Goal: Answer question/provide support

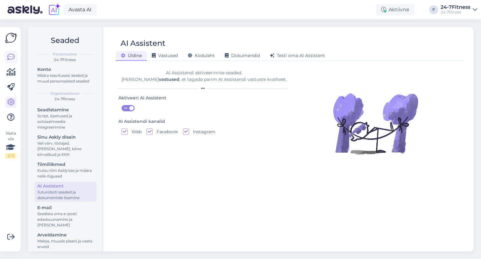
click at [15, 58] on link at bounding box center [10, 56] width 11 height 11
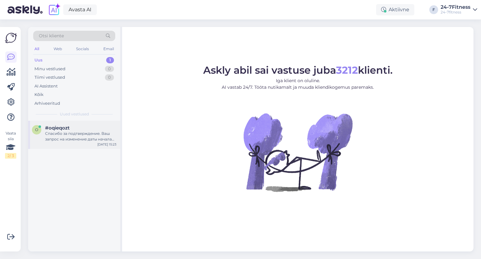
click at [74, 139] on div "Спасибо за подтверждение. Ваш запрос на изменение даты начала пакета будет обра…" at bounding box center [80, 136] width 71 height 11
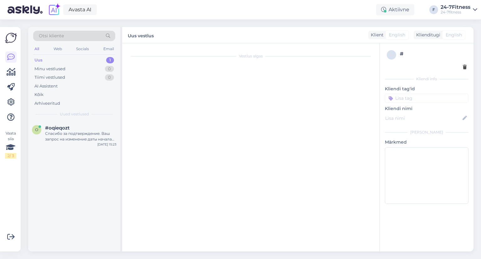
scroll to position [510, 0]
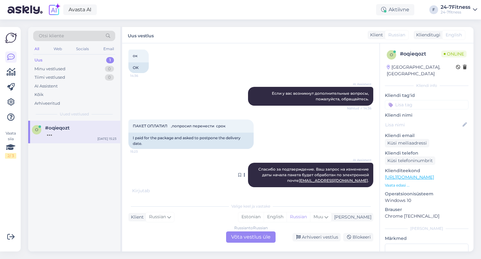
click at [275, 175] on span "Спасибо за подтверждение. Ваш запрос на изменение даты начала пакета будет обра…" at bounding box center [313, 175] width 111 height 16
click at [279, 175] on span "Спасибо за подтверждение. Ваш запрос на изменение даты начала пакета будет обра…" at bounding box center [313, 175] width 111 height 16
drag, startPoint x: 302, startPoint y: 175, endPoint x: 295, endPoint y: 174, distance: 6.9
click at [295, 174] on span "Спасибо за подтверждение. Ваш запрос на изменение даты начала пакета будет обра…" at bounding box center [313, 175] width 111 height 16
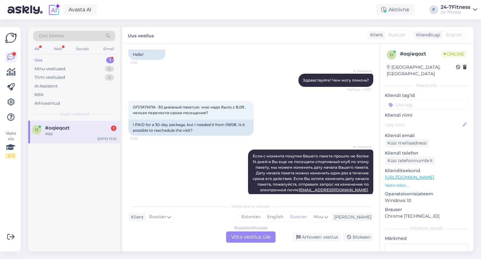
scroll to position [0, 0]
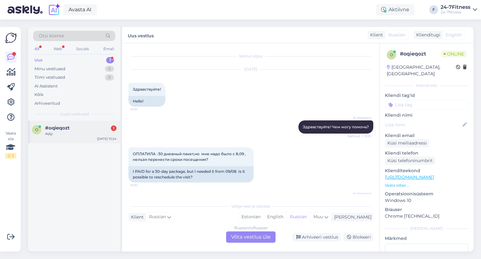
click at [59, 136] on div "жду" at bounding box center [80, 134] width 71 height 6
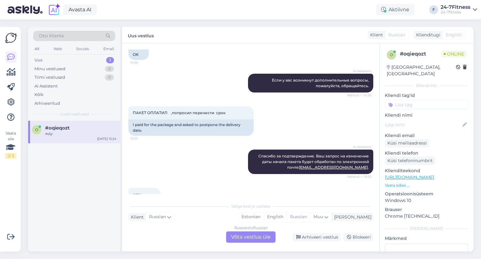
scroll to position [548, 0]
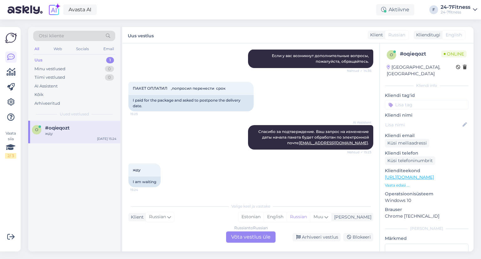
click at [262, 238] on div "Russian to Russian Võta vestlus üle" at bounding box center [250, 236] width 49 height 11
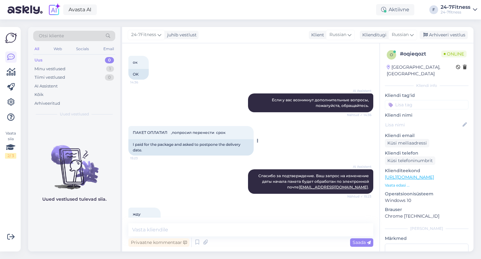
scroll to position [524, 0]
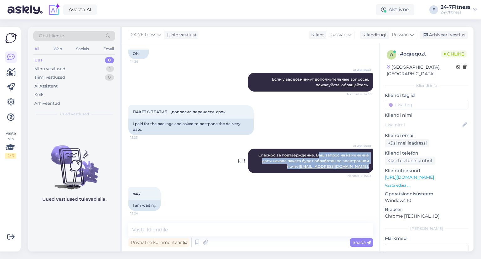
drag, startPoint x: 313, startPoint y: 156, endPoint x: 365, endPoint y: 168, distance: 53.8
click at [365, 168] on div "AI Assistent Спасибо за подтверждение. Ваш запрос на изменение даты начала паке…" at bounding box center [310, 160] width 125 height 24
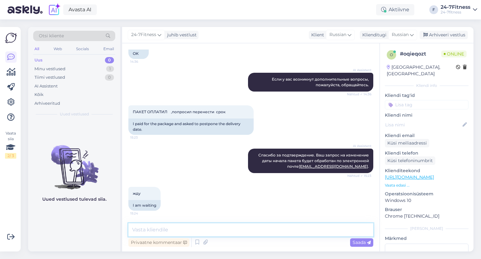
click at [169, 226] on textarea at bounding box center [250, 229] width 245 height 13
paste textarea "Пожалуйста, свяжитесь с нами по электронной почте info@24-7fitness.ee. Не забуд…"
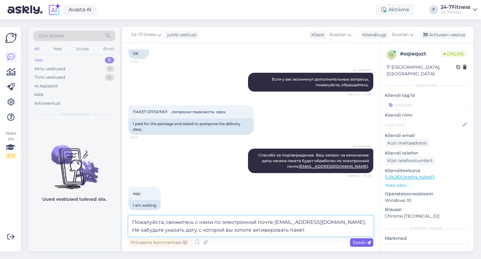
type textarea "Пожалуйста, свяжитесь с нами по электронной почте info@24-7fitness.ee. Не забуд…"
click at [360, 244] on span "Saada" at bounding box center [362, 242] width 18 height 6
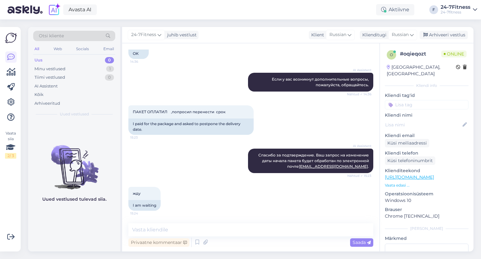
scroll to position [568, 0]
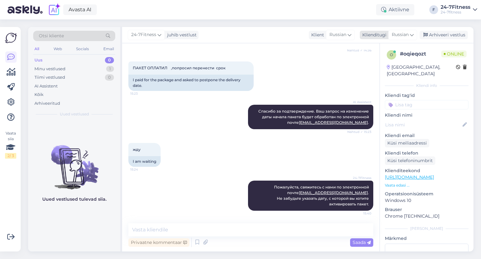
click at [436, 34] on div "Arhiveeri vestlus" at bounding box center [444, 35] width 48 height 8
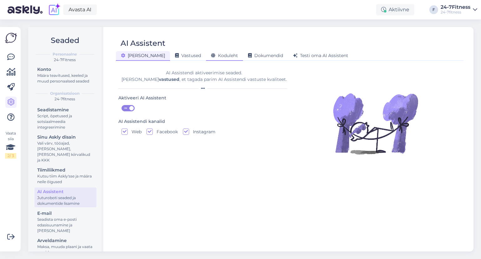
click at [211, 56] on span "Koduleht" at bounding box center [224, 56] width 27 height 6
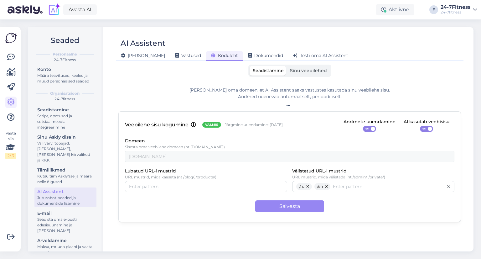
click at [197, 125] on div "Veebilehe sisu kogumine Valmis Järgmine uuendamine: 1. nov" at bounding box center [204, 125] width 158 height 8
click at [194, 123] on icon at bounding box center [193, 124] width 5 height 5
click at [191, 96] on div "Lisa oma domeen, et AI Assistent saaks vastustes kasutada sinu veebilehe sisu. …" at bounding box center [289, 93] width 343 height 13
click at [209, 126] on span "Valmis" at bounding box center [211, 124] width 13 height 5
click at [318, 71] on span "Sinu veebilehed" at bounding box center [308, 71] width 37 height 6
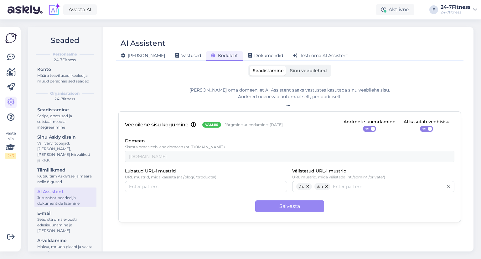
click at [287, 66] on input "Sinu veebilehed" at bounding box center [287, 66] width 0 height 0
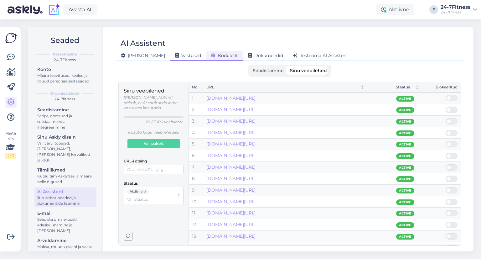
click at [175, 53] on span "Vastused" at bounding box center [188, 56] width 26 height 6
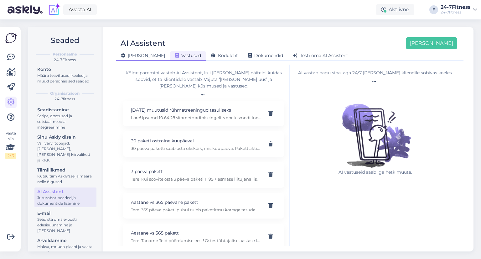
click at [140, 53] on span "[PERSON_NAME]" at bounding box center [143, 56] width 44 height 6
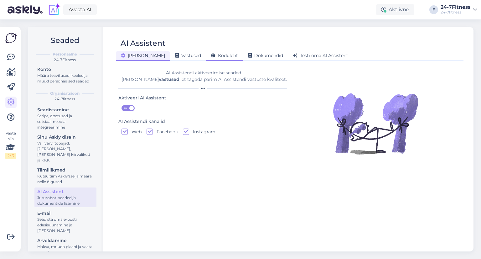
click at [211, 55] on span "Koduleht" at bounding box center [224, 56] width 27 height 6
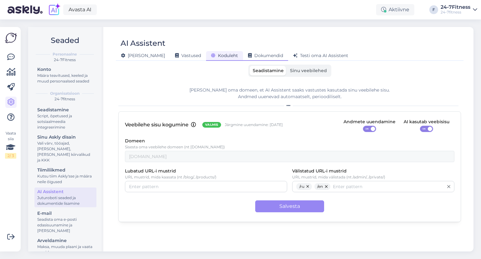
click at [248, 56] on span "Dokumendid" at bounding box center [265, 56] width 35 height 6
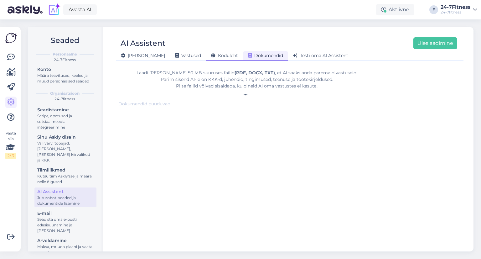
click at [211, 53] on span "Koduleht" at bounding box center [224, 56] width 27 height 6
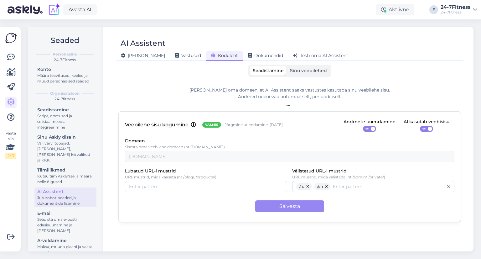
click at [308, 72] on span "Sinu veebilehed" at bounding box center [308, 71] width 37 height 6
click at [287, 66] on input "Sinu veebilehed" at bounding box center [287, 66] width 0 height 0
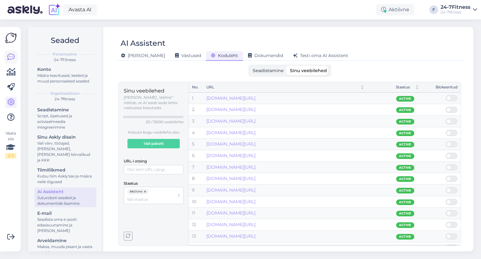
click at [14, 58] on icon at bounding box center [11, 57] width 8 height 8
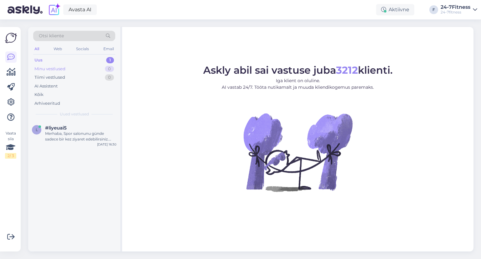
click at [54, 70] on div "Minu vestlused" at bounding box center [49, 69] width 31 height 6
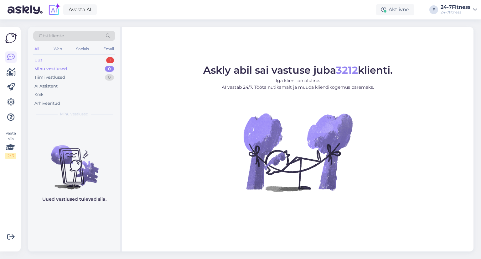
click at [57, 62] on div "Uus 1" at bounding box center [74, 60] width 82 height 9
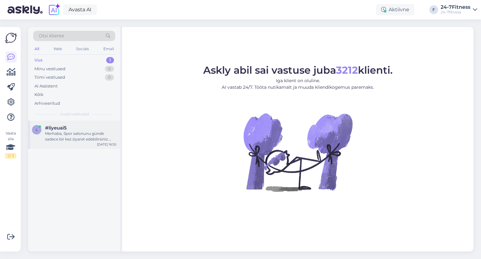
click at [56, 128] on span "#liyeuai5" at bounding box center [56, 128] width 22 height 6
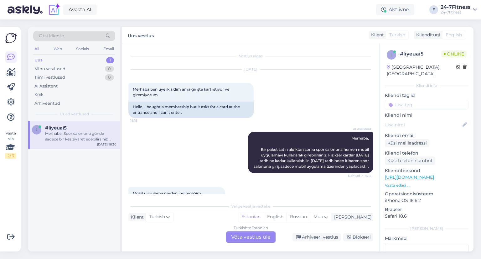
scroll to position [376, 0]
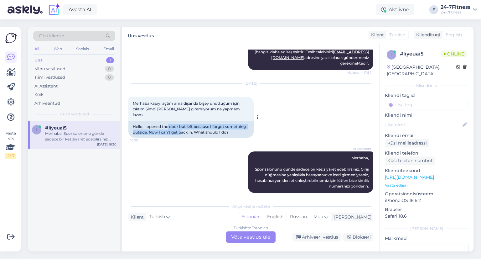
drag, startPoint x: 182, startPoint y: 126, endPoint x: 168, endPoint y: 122, distance: 14.5
click at [168, 122] on div "Hello, I opened the door but left because I forgot something outside. Now I can…" at bounding box center [190, 129] width 125 height 16
click at [166, 121] on div "Hello, I opened the door but left because I forgot something outside. Now I can…" at bounding box center [190, 129] width 125 height 16
click at [264, 214] on div "Estonian" at bounding box center [250, 216] width 25 height 9
click at [261, 238] on div "Turkish to Estonian Võta vestlus üle" at bounding box center [250, 236] width 49 height 11
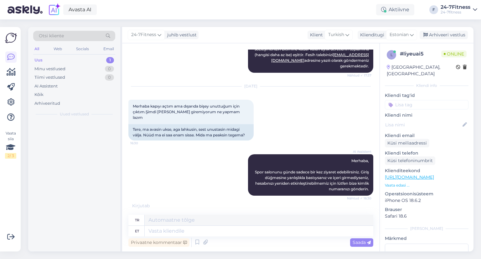
scroll to position [367, 0]
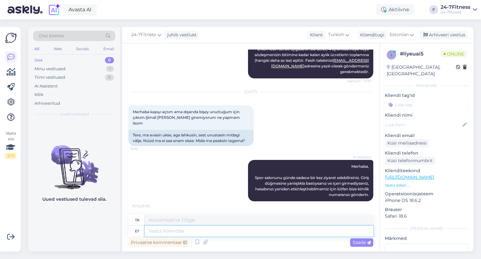
click at [185, 232] on textarea at bounding box center [259, 230] width 229 height 11
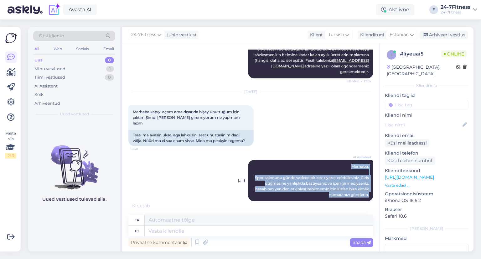
drag, startPoint x: 344, startPoint y: 161, endPoint x: 365, endPoint y: 188, distance: 33.7
click at [365, 188] on div "AI Assistent Merhaba, Spor salonunu günde sadece bir kez ziyaret edebilirsiniz.…" at bounding box center [310, 180] width 125 height 41
copy span "Merhaba, Spor salonunu günde sadece bir kez ziyaret edebilirsiniz. Giriş düğmes…"
click at [178, 229] on textarea at bounding box center [259, 230] width 229 height 11
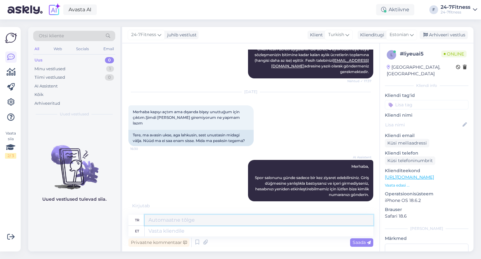
click at [175, 223] on textarea at bounding box center [259, 220] width 229 height 11
paste textarea "Merhaba, Spor salonunu günde sadece bir kez ziyaret edebilirsiniz. Giriş düğmes…"
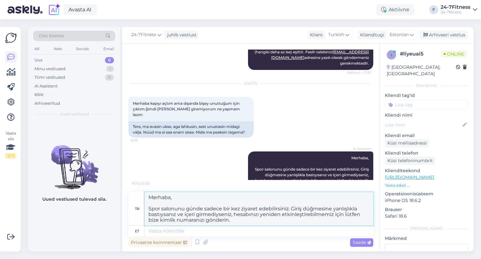
type textarea "Merhaba, Spor salonunu günde sadece bir kez ziyaret edebilirsiniz. Giriş düğmes…"
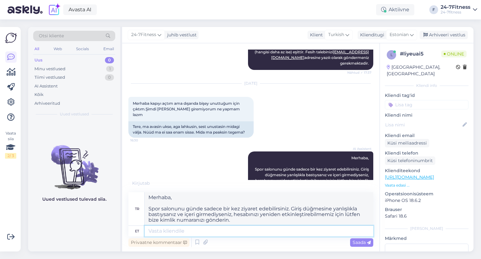
click at [183, 228] on textarea at bounding box center [259, 230] width 229 height 11
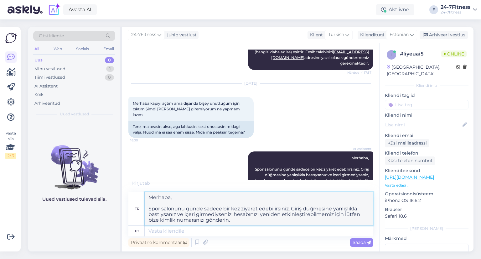
drag, startPoint x: 232, startPoint y: 220, endPoint x: 136, endPoint y: 193, distance: 100.1
click at [136, 193] on div "tr Merhaba, Spor salonunu günde sadece bir kez ziyaret edebilirsiniz. Giriş düğ…" at bounding box center [250, 209] width 245 height 34
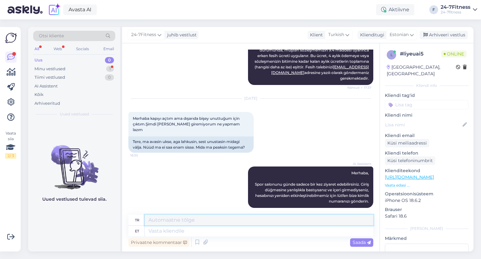
scroll to position [421, 0]
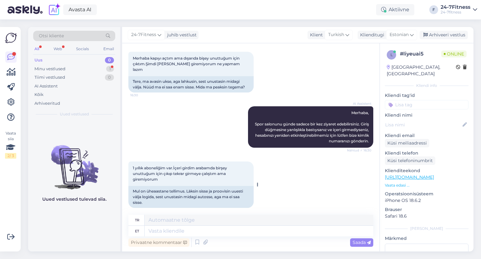
click at [163, 187] on div "Mul on üheaastane tellimus. Läksin sisse ja proovisin uuesti välja logida, sest…" at bounding box center [190, 197] width 125 height 22
click at [166, 229] on textarea at bounding box center [259, 230] width 229 height 11
type textarea "Palun saa"
type textarea "Lütfen"
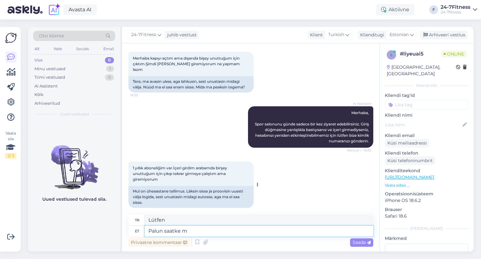
type textarea "Palun saatke me"
type textarea "gönderin lütfen"
type textarea "Palun saatke meile e"
type textarea "Lütfen bize gönderin"
type textarea "Palun saatke meile enda isi"
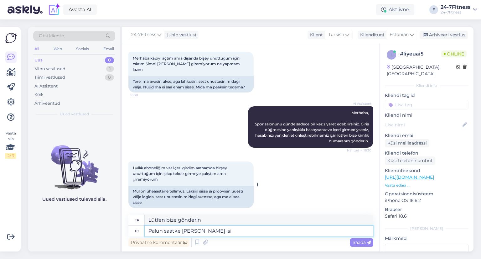
type textarea "Lütfen sizinkini bize gönderin."
type textarea "Palun saatke meile enda isikukood/kliendikaardi k"
type textarea "Lütfen kişisel kimlik numaranızı/müşteri kartınızı bize gönderin."
type textarea "Palun saatke meile enda isikukood/kliendikaardi number/e-mailiaadress, et"
type textarea "Lütfen bize kişisel kimlik numaranızı/müşteri kartı numaranızı/e-posta adresini…"
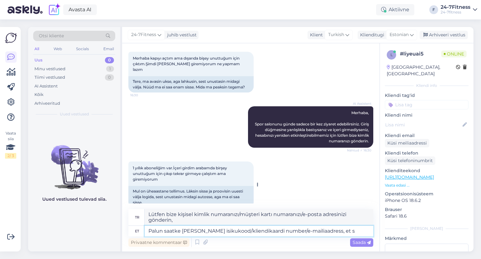
type textarea "Palun saatke meile enda isikukood/kliendikaardi number/e-mailiaadress, et sa"
type textarea "Lütfen bize kişisel kimlik numaranızı/müşteri kartı numaranızı/e-posta adresini…"
type textarea "Palun saatke meile enda isikukood/kliendikaardi number/e-mailiaadress, et saaks…"
type textarea "Lütfen bize kişisel kimlik numaranızı/müşteri kartı numaranızı/e-posta adresini…"
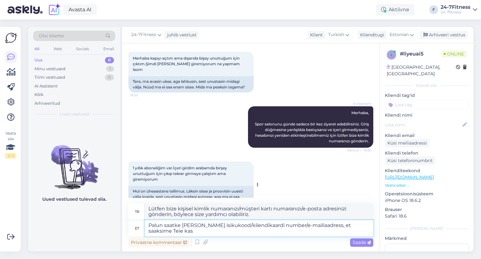
type textarea "Palun saatke meile enda isikukood/kliendikaardi number/e-mailiaadress, et saaks…"
type textarea "Lütfen bizimle iletişime geçebilmemiz için kişisel kimlik numaranızı/müşteri ka…"
type textarea "Palun saatke meile enda isikukood/kliendikaardi number/e-mailiaadress, et saaks…"
type textarea "Kullanıcı hesabınızı oluşturabilmemiz için lütfen bize kişisel kimlik numaranız…"
type textarea "Palun saatke meile enda isikukood/kliendikaardi number/e-mailiaadress, et saaks…"
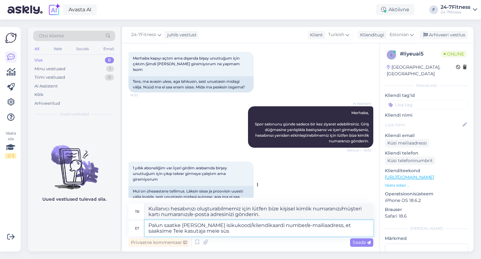
type textarea "Lütfen kullanıcınızı kendi kullanıcılarımıza ekleyebilmemiz için kişisel kimlik…"
type textarea "Palun saatke meile enda isikukood/kliendikaardi number/e-mailiaadress, et saaks…"
type textarea "Kullanıcınızı sistemimize ekleyebilmemiz için lütfen kişisel kimlik numaranızı/…"
type textarea "Palun saatke meile enda isikukood/kliendikaardi number/e-mailiaadress, et saaks…"
type textarea "Kullanıcınızı sistemimizden alabilmemiz için lütfen bize kişisel kimlik numaran…"
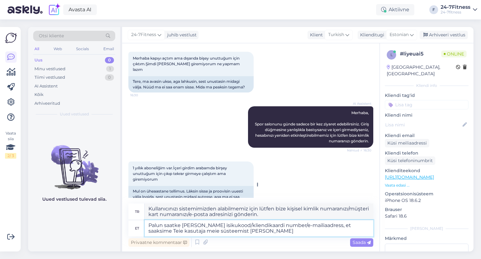
type textarea "Palun saatke meile enda isikukood/kliendikaardi number/e-mailiaadress, et saaks…"
type textarea "Lütfen kullanıcınızı sistemimizde bulabilmemiz için kişisel kimlik numaranızı/m…"
type textarea "Palun saatke meile enda isikukood/kliendikaardi number/e-mailiaadress, et saaks…"
type textarea "Lütfen bize kişisel kimlik numaranızı/müşteri kartı numaranızı/e-posta adresini…"
type textarea "Palun saatke meile enda isikukood/kliendikaardi number/e-mailiaadress, et saaks…"
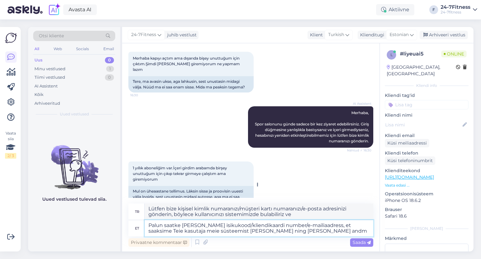
type textarea "Lütfen sistemimizde kullanıcınızı bulup sizinle iletişime geçebilmemiz için kiş…"
type textarea "Palun saatke meile enda isikukood/kliendikaardi number/e-mailiaadress, et saaks…"
type textarea "Lütfen bize kişisel kimlik numaranızı/müşteri kartı numaranızı/e-posta adresini…"
type textarea "Palun saatke meile enda isikukood/kliendikaardi number/e-mailiaadress, et saaks…"
type textarea "Lütfen sistemimizde kullanıcınızı bulabilmemiz ve verilerinizi güncelleyebilmem…"
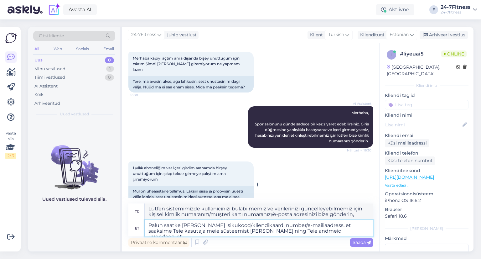
type textarea "Palun saatke meile enda isikukood/kliendikaardi number/e-mailiaadress, et saaks…"
type textarea "Lütfen kullanıcınızı sistemimizde bulabilmemiz ve bilgilerinizi güncelleyebilme…"
type textarea "Palun saatke meile enda isikukood/kliendikaardi number/e-mailiaadress, et saaks…"
type textarea "Lütfen bize kişisel kimlik numaranızı/müşteri kartı numaranızı/e-posta adresini…"
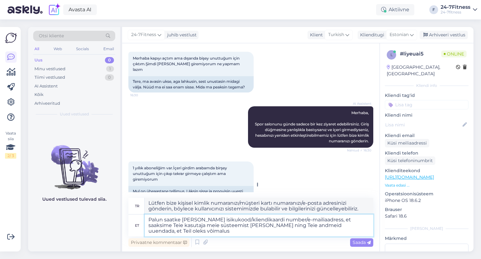
type textarea "Palun saatke meile enda isikukood/kliendikaardi number/e-mailiaadress, et saaks…"
type textarea "Lütfen bize kişisel kimlik numaranızı/müşteri kartı numaranızı/e-posta adresini…"
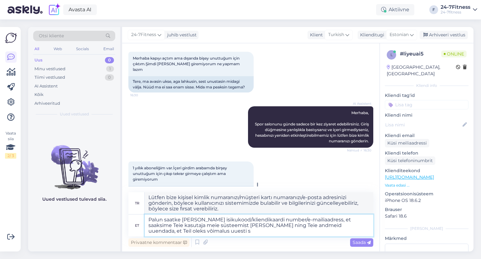
type textarea "Palun saatke meile enda isikukood/kliendikaardi number/e-mailiaadress, et saaks…"
type textarea "Lütfen sistemimizde kullanıcınızı bulabilmemiz ve bilgilerinizi güncelleyerek t…"
type textarea "Palun saatke meile enda isikukood/kliendikaardi number/e-mailiaadress, et saaks…"
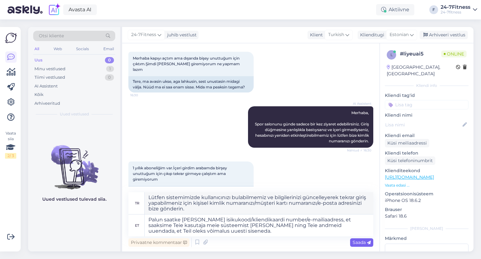
click at [366, 241] on span "Saada" at bounding box center [362, 242] width 18 height 6
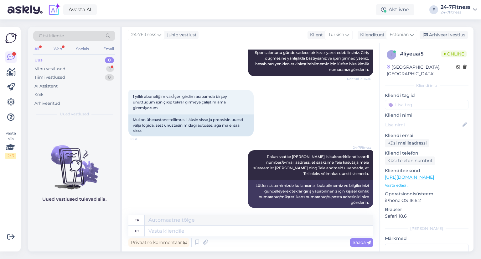
scroll to position [567, 0]
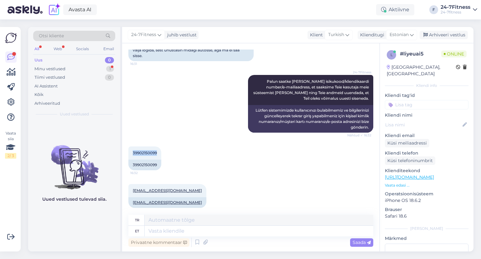
drag, startPoint x: 157, startPoint y: 145, endPoint x: 125, endPoint y: 145, distance: 32.6
click at [125, 145] on div "Vestlus algas Oct 6 2025 Merhaba ben üyelik aldım ama girişte kart istiyor ve g…" at bounding box center [250, 147] width 257 height 208
copy span "39902150099"
click at [190, 232] on textarea at bounding box center [259, 230] width 229 height 11
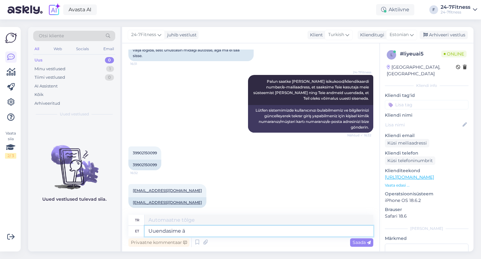
type textarea "Uuendasime är"
type textarea "Güncelledik"
type textarea "Uuendasime ära"
type textarea "Güncelledik."
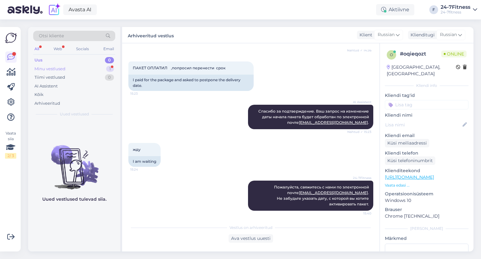
click at [69, 65] on div "Minu vestlused 1" at bounding box center [74, 69] width 82 height 9
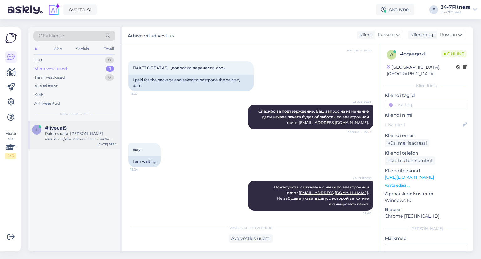
click at [78, 134] on div "Palun saatke meile enda isikukood/kliendikaardi number/e-mailiaadress, et saaks…" at bounding box center [80, 136] width 71 height 11
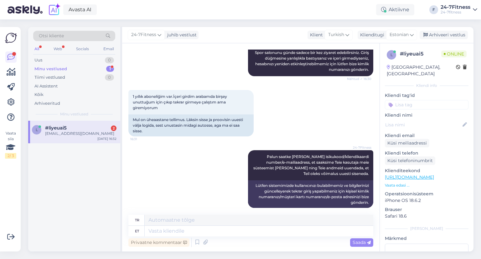
scroll to position [567, 0]
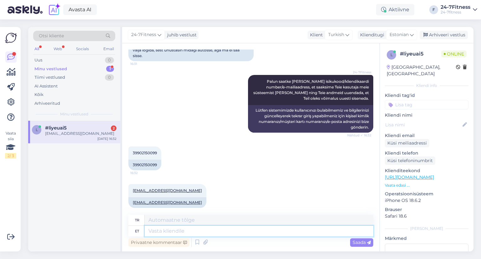
click at [167, 232] on textarea at bounding box center [259, 230] width 229 height 11
type textarea "Uuendasime"
type textarea "Güncelledik"
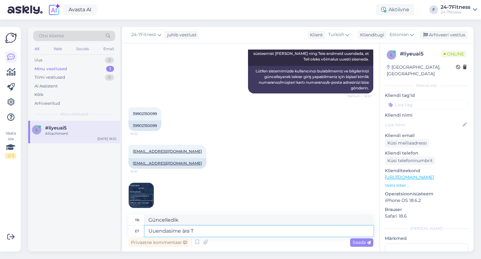
type textarea "Uuendasime ära TE"
type textarea "Güncelledik."
type textarea "Uuendasime ära Teie andm"
type textarea "Biz sizin bilgilerinizi güncelledik"
type textarea "Uuendasime ära Teie andmed,"
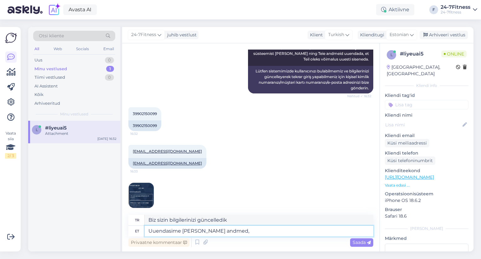
type textarea "Bilgilerinizi güncelledik,"
type textarea "Uuendasime ära Teie andmed, oodake 1"
type textarea "Bilgilerinizi güncelledik, lütfen bekleyiniz."
type textarea "Uuendasime ära Teie andmed, oodake 1 m"
type textarea "Bilgilerinizi güncelledik, lütfen 1 dakika bekleyin"
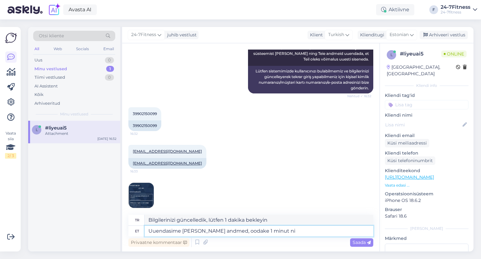
type textarea "Uuendasime ära Teie andmed, oodake 1 minut nin"
type textarea "Bilgilerinizi güncelledik, lütfen 1 dakika bekleyiniz."
type textarea "Uuendasime ära Teie andmed, oodake 1 minut ning see"
type textarea "Bilgilerinizi güncelledik, lütfen 1 dakika bekleyin ve"
type textarea "Uuendasime ära Teie andmed, oodake 1 minut ning seejärel sa"
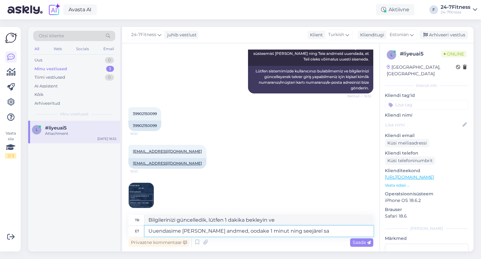
type textarea "Bilgilerinizi güncelledik, lütfen 1 dakika bekleyin ve ardından"
type textarea "Uuendasime ära Teie andmed, oodake 1 minut ning seejärel saate uue"
type textarea "Bilgilerinizi güncelledik, lütfen 1 dakika bekleyin ve ardından alacaksınız"
type textarea "Uuendasime ära Teie andmed, oodake 1 minut ning seejärel saate uuesti sis"
type textarea "Bilgilerinizi güncelledik, lütfen 1 dakika bekleyiniz, ardından tekrar giriş ya…"
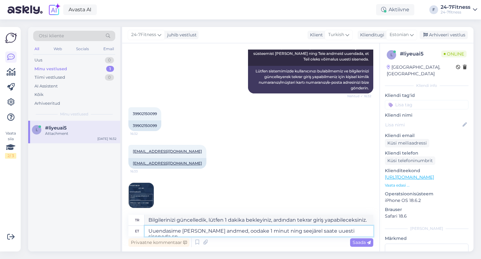
type textarea "Uuendasime ära Teie andmed, oodake 1 minut ning seejärel saate uuesti siseneda …"
type textarea "Bilgilerinizi güncelledik, lütfen 1 dakika bekledikten sonra tekrar giriş yapab…"
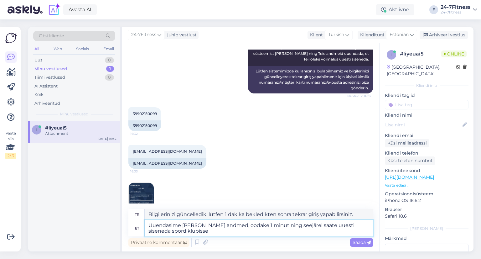
type textarea "Uuendasime ära Teie andmed, oodake 1 minut ning seejärel saate uuesti siseneda …"
type textarea "Bilgilerinizi güncelledik, lütfen 1 dakika bekledikten sonra tekrar spor kulübü…"
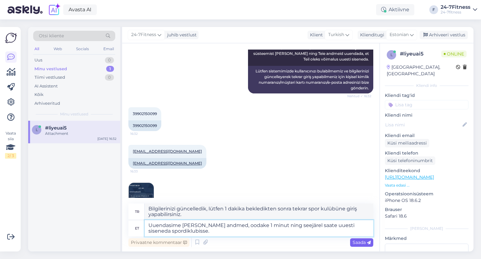
type textarea "Uuendasime ära Teie andmed, oodake 1 minut ning seejärel saate uuesti siseneda …"
click at [370, 242] on icon at bounding box center [369, 243] width 4 height 4
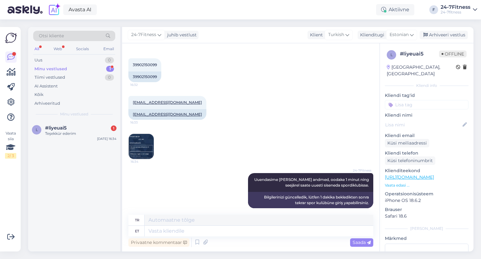
scroll to position [693, 0]
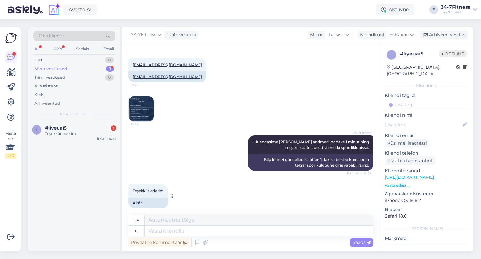
click at [143, 197] on div "Aitäh" at bounding box center [148, 202] width 40 height 11
click at [428, 32] on div "Arhiveeri vestlus" at bounding box center [444, 35] width 48 height 8
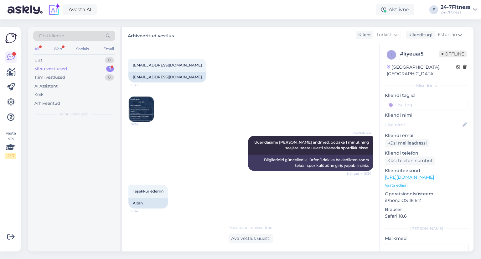
scroll to position [686, 0]
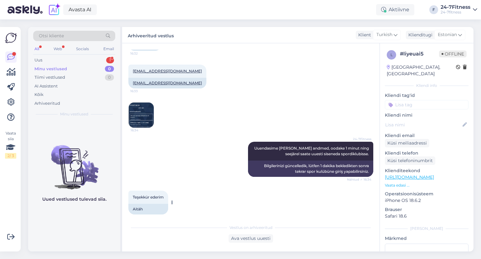
click at [147, 204] on div "Aitäh" at bounding box center [148, 209] width 40 height 11
click at [59, 58] on div "Uus 1" at bounding box center [74, 60] width 82 height 9
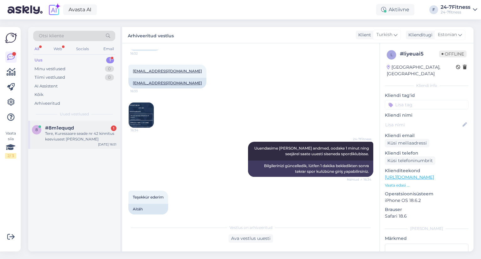
click at [65, 134] on div "Tere, Kuressaare seade nr 42 kinnitus keeviusest lahti" at bounding box center [80, 136] width 71 height 11
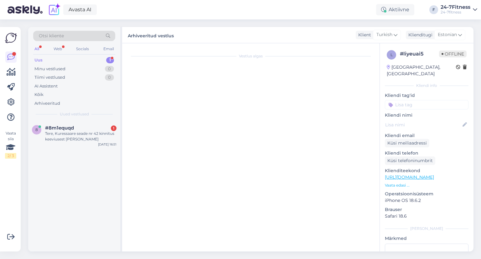
scroll to position [0, 0]
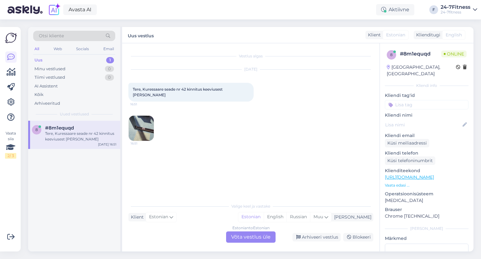
click at [243, 239] on div "Estonian to Estonian Võta vestlus üle" at bounding box center [250, 236] width 49 height 11
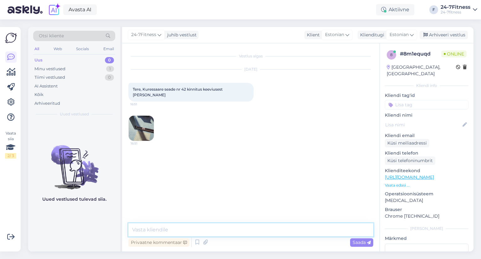
click at [210, 224] on textarea at bounding box center [250, 229] width 245 height 13
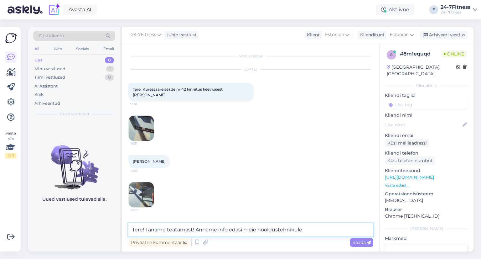
type textarea "Tere! Täname teatamast! Anname info edasi meie hooldustehnikule."
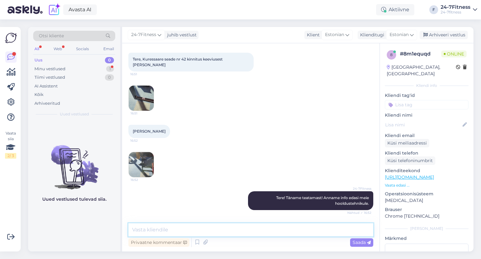
scroll to position [19, 0]
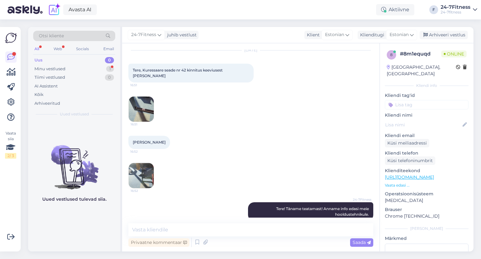
click at [151, 104] on img at bounding box center [141, 108] width 25 height 25
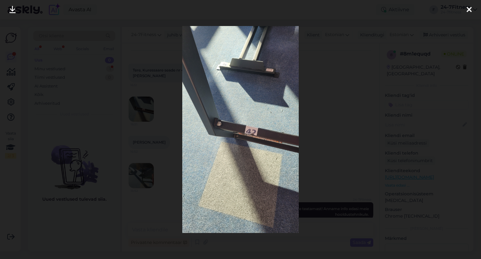
click at [15, 11] on link at bounding box center [13, 10] width 14 height 20
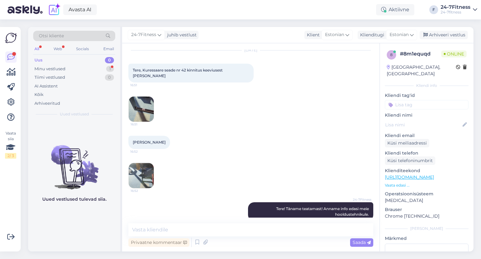
click at [142, 163] on img at bounding box center [141, 175] width 25 height 25
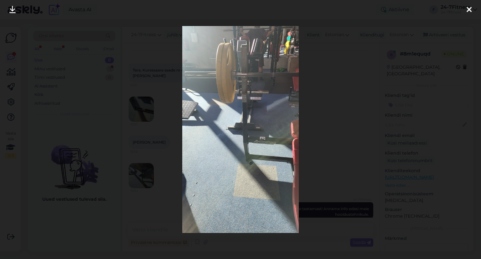
click at [11, 9] on icon at bounding box center [12, 10] width 6 height 8
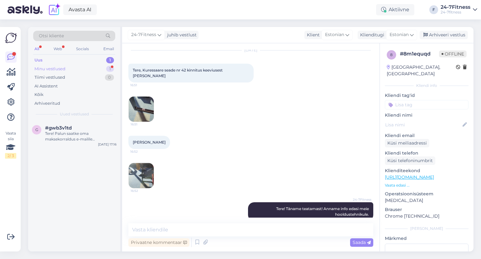
click at [78, 68] on div "Minu vestlused 1" at bounding box center [74, 69] width 82 height 9
click at [59, 131] on div "Tänud" at bounding box center [80, 134] width 71 height 6
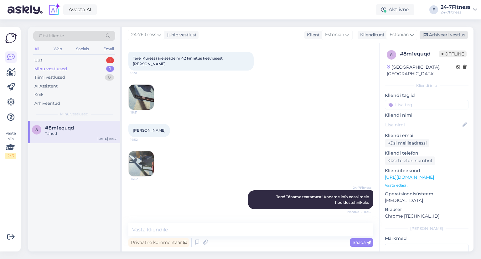
scroll to position [31, 0]
click at [443, 37] on div "Arhiveeri vestlus" at bounding box center [444, 35] width 48 height 8
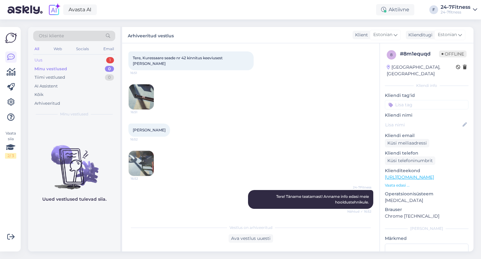
click at [65, 62] on div "Uus 1" at bounding box center [74, 60] width 82 height 9
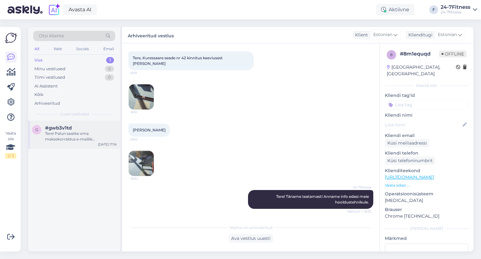
click at [75, 142] on div "g #gwb3v1td Tere! Palun saatke oma maksekorraldus e-mailile info@24-7fitness.ee…" at bounding box center [74, 135] width 92 height 28
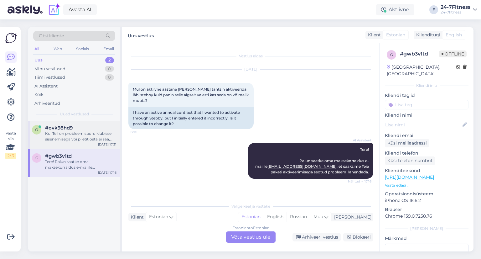
click at [63, 123] on div "o #ovk98hd9 Kui Teil on probleem spordiklubisse sisenemisega või piletit osta e…" at bounding box center [74, 135] width 92 height 28
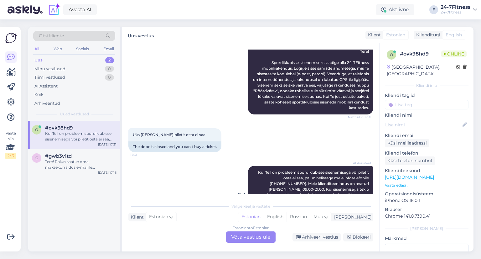
scroll to position [107, 0]
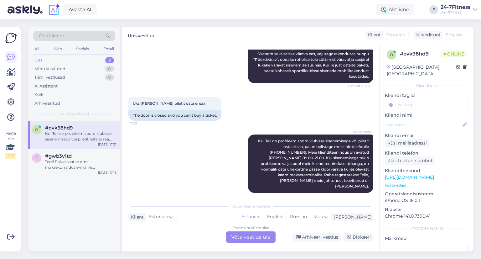
click at [262, 236] on div "Estonian to Estonian Võta vestlus üle" at bounding box center [250, 236] width 49 height 11
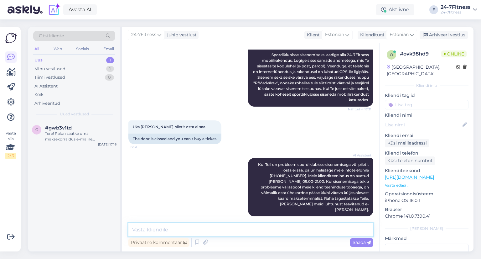
click at [207, 224] on textarea at bounding box center [250, 229] width 245 height 13
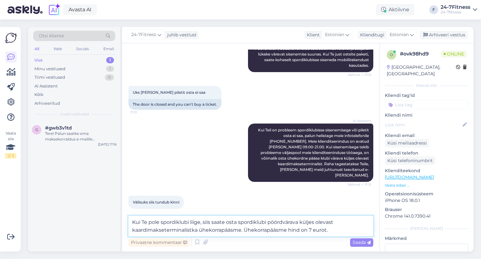
scroll to position [124, 0]
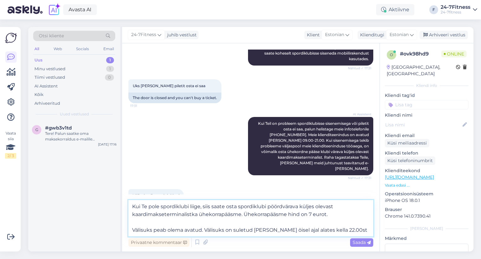
type textarea "Kui Te pole spordiklubi liige, siis saate osta spordiklubi pöördvärava küljes o…"
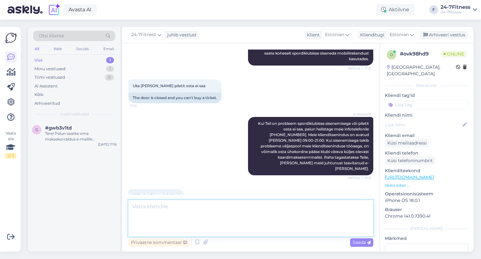
scroll to position [165, 0]
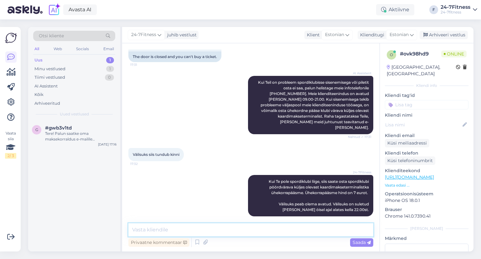
paste textarea "Välisuks avatud 07.00-22.00. 22.01-06.59 saab siseneda klubisse liikmekaarti võ…"
type textarea "Välisuks avatud 07.00-22.00. 22.01-06.59 saab siseneda klubisse liikmekaarti võ…"
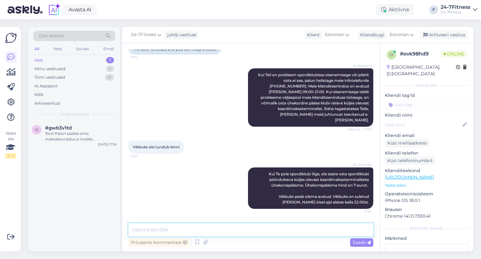
scroll to position [204, 0]
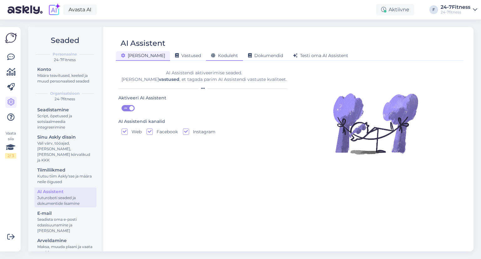
click at [211, 57] on span "Koduleht" at bounding box center [224, 56] width 27 height 6
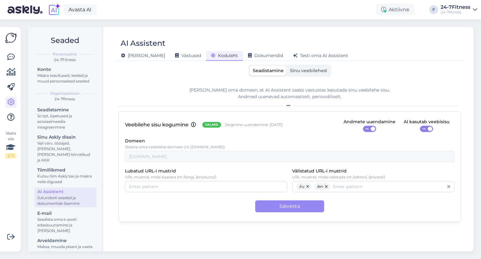
click at [301, 72] on span "Sinu veebilehed" at bounding box center [308, 71] width 37 height 6
click at [287, 66] on input "Sinu veebilehed" at bounding box center [287, 66] width 0 height 0
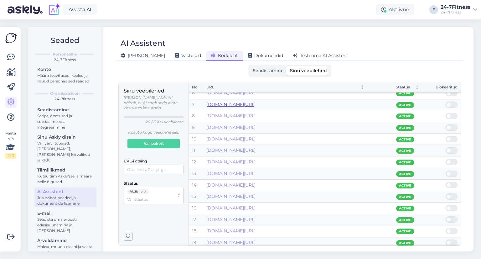
scroll to position [76, 0]
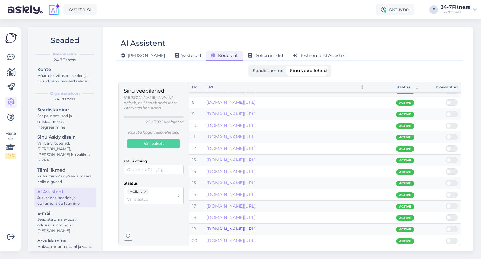
click at [213, 228] on link "[DOMAIN_NAME][URL]" at bounding box center [230, 229] width 49 height 6
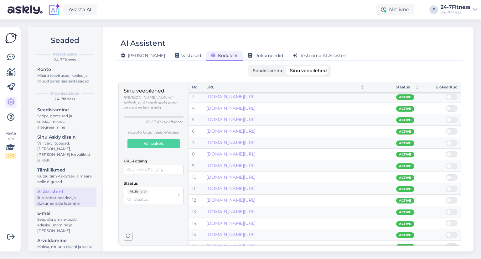
scroll to position [13, 0]
click at [256, 143] on link "[DOMAIN_NAME][URL]" at bounding box center [230, 142] width 49 height 6
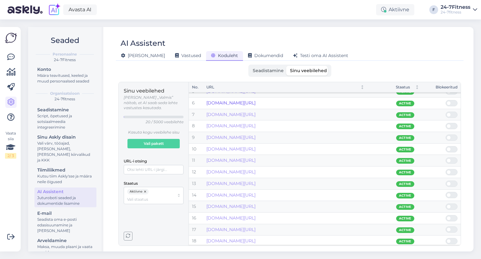
scroll to position [63, 0]
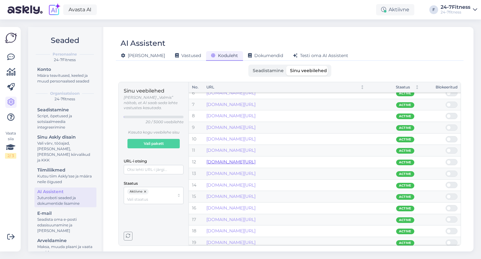
click at [256, 161] on link "[DOMAIN_NAME][URL]" at bounding box center [230, 162] width 49 height 6
click at [245, 198] on link "[DOMAIN_NAME][URL]" at bounding box center [230, 196] width 49 height 6
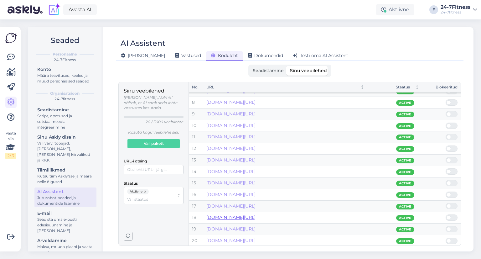
click at [256, 214] on link "[DOMAIN_NAME][URL]" at bounding box center [230, 217] width 49 height 6
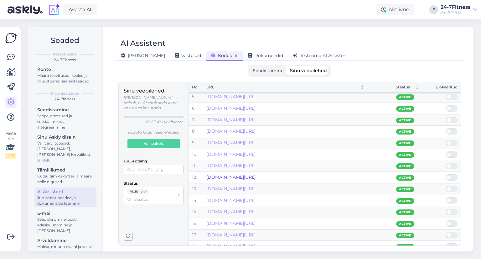
scroll to position [0, 0]
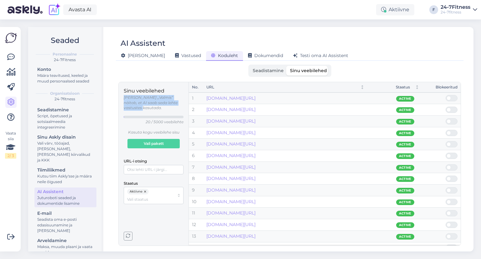
drag, startPoint x: 122, startPoint y: 96, endPoint x: 184, endPoint y: 105, distance: 62.6
click at [184, 105] on div "Sinu veebilehed [PERSON_NAME] „Valmis” näitab, et AI saab seda lehte vastustes …" at bounding box center [154, 163] width 70 height 163
click at [174, 98] on p "[PERSON_NAME] „Valmis” näitab, et AI saab seda lehte vastustes kasutada." at bounding box center [154, 103] width 60 height 16
click at [257, 71] on span "Seadistamine" at bounding box center [268, 71] width 31 height 6
click at [250, 66] on input "Seadistamine" at bounding box center [250, 66] width 0 height 0
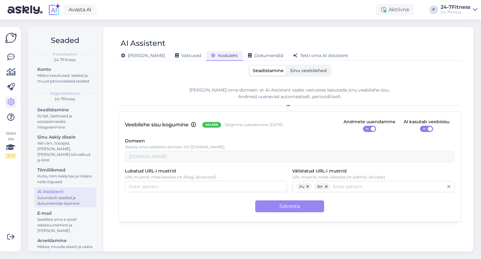
click at [295, 70] on span "Sinu veebilehed" at bounding box center [308, 71] width 37 height 6
click at [287, 66] on input "Sinu veebilehed" at bounding box center [287, 66] width 0 height 0
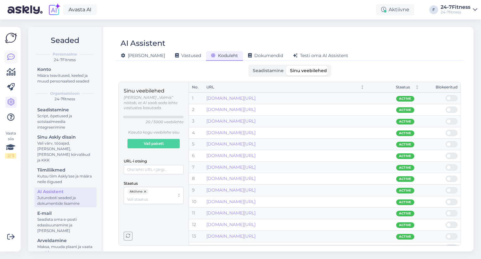
click at [13, 58] on icon at bounding box center [11, 57] width 8 height 8
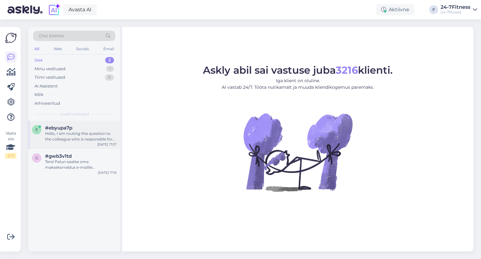
click at [71, 135] on div "Hello, I am routing this question to the colleague who is responsible for this …" at bounding box center [80, 136] width 71 height 11
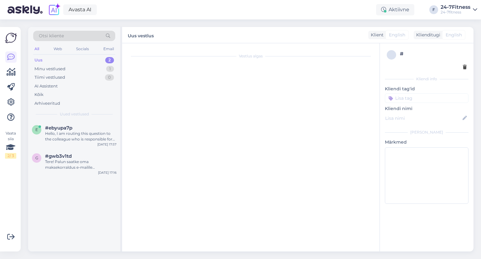
scroll to position [2, 0]
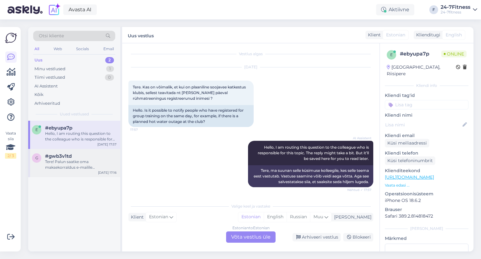
click at [69, 161] on div "Tere! Palun saatke oma maksekorraldus e-mailile [EMAIL_ADDRESS][DOMAIN_NAME], e…" at bounding box center [80, 164] width 71 height 11
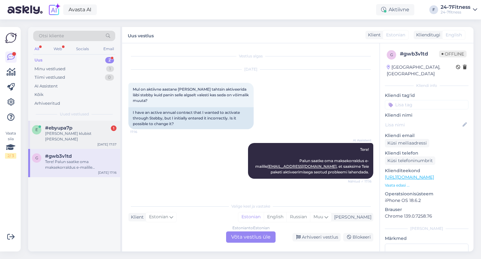
click at [66, 132] on div "[PERSON_NAME] klubist [PERSON_NAME]" at bounding box center [80, 136] width 71 height 11
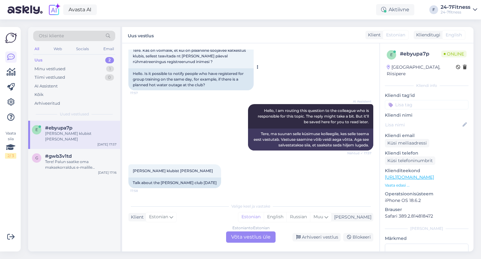
scroll to position [40, 0]
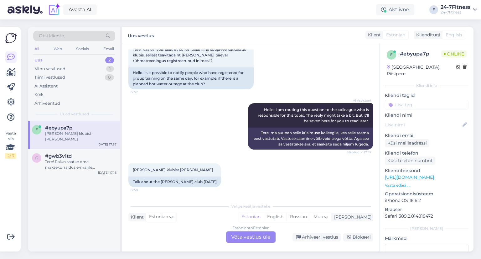
click at [266, 242] on div "Estonian to Estonian Võta vestlus üle" at bounding box center [250, 236] width 49 height 11
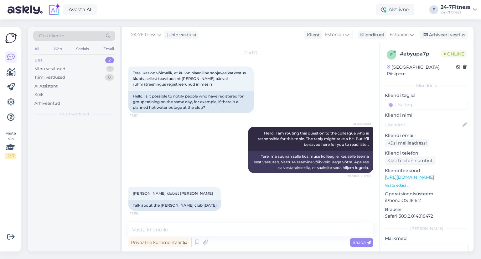
scroll to position [16, 0]
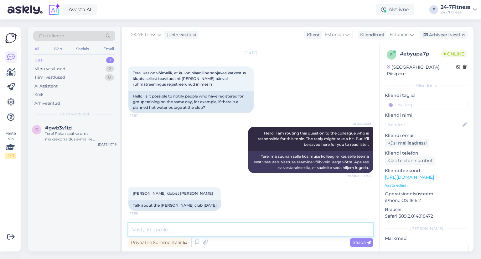
click at [169, 226] on textarea at bounding box center [250, 229] width 245 height 13
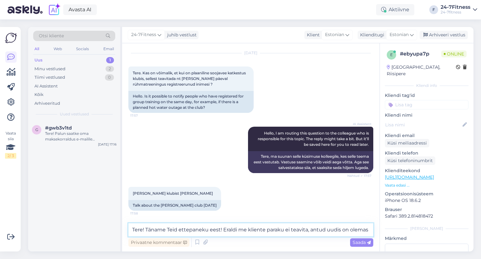
scroll to position [24, 0]
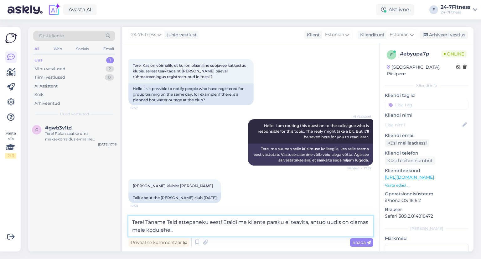
paste textarea "[URL][DOMAIN_NAME][PERSON_NAME]"
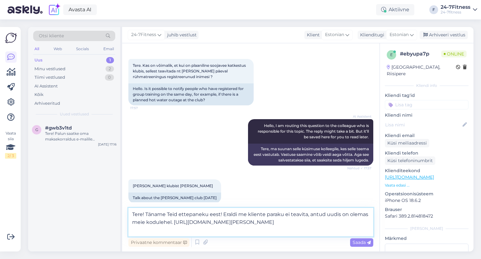
scroll to position [39, 0]
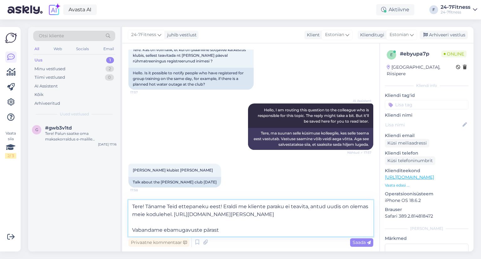
type textarea "Tere! Täname Teid ettepaneku eest! Eraldi me kliente paraku ei teavita, antud u…"
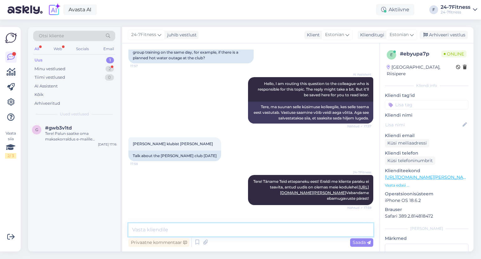
scroll to position [93, 0]
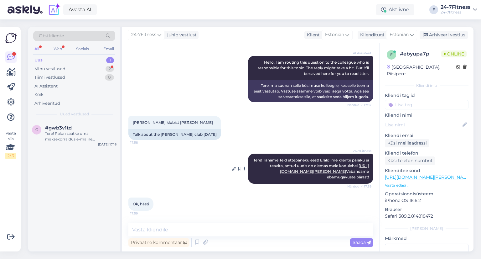
click at [306, 167] on link "[URL][DOMAIN_NAME][PERSON_NAME]" at bounding box center [324, 168] width 89 height 10
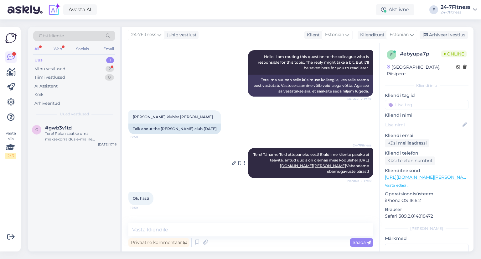
scroll to position [120, 0]
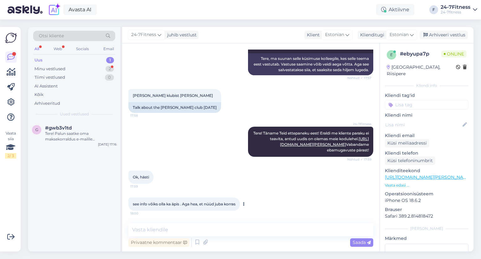
click at [174, 203] on span "see info võiks olla ka äpis . Aga hea, et nüüd juba korras" at bounding box center [184, 203] width 103 height 5
click at [165, 226] on textarea at bounding box center [250, 229] width 245 height 13
type textarea "E"
type textarea "T"
type textarea "a"
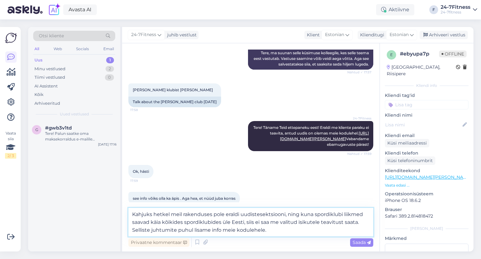
click at [151, 230] on textarea "Kahjuks hetkel meil rakenduses pole eraldi uudistesektsiooni, ning kuna spordik…" at bounding box center [250, 222] width 245 height 28
type textarea "Kahjuks hetkel meil rakenduses pole eraldi uudistesektsiooni, ning kuna spordik…"
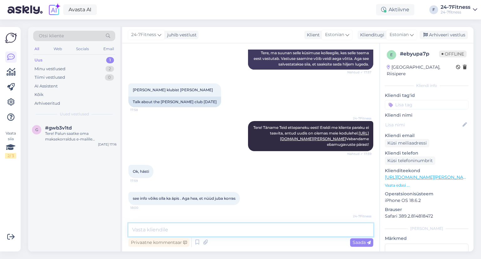
scroll to position [169, 0]
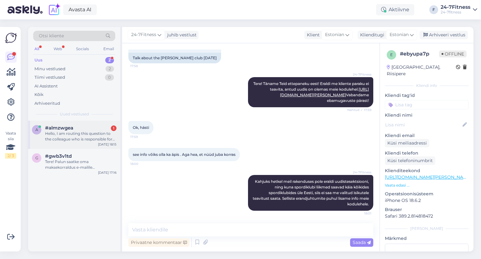
click at [77, 132] on div "Hello, I am routing this question to the colleague who is responsible for this …" at bounding box center [80, 136] width 71 height 11
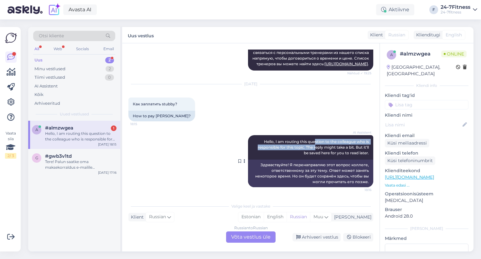
click at [310, 144] on span "Hello, I am routing this question to the colleague who is responsible for this …" at bounding box center [314, 147] width 112 height 16
click at [309, 153] on span "Hello, I am routing this question to the colleague who is responsible for this …" at bounding box center [314, 147] width 112 height 16
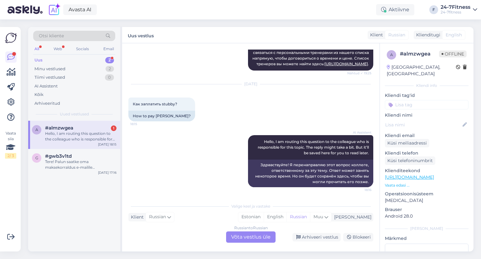
click at [267, 241] on div "Russian to Russian Võta vestlus üle" at bounding box center [250, 236] width 49 height 11
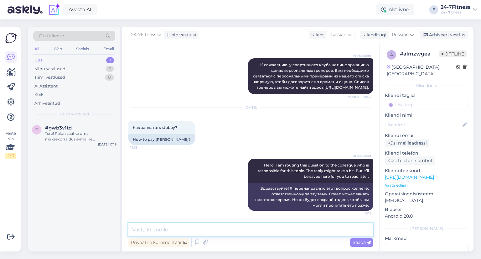
click at [193, 226] on textarea at bounding box center [250, 229] width 245 height 13
paste textarea "Чтобы присоединиться в спортивный клуб, зайдите на наш веб-сайт [URL][DOMAIN_NA…"
type textarea "Чтобы присоединиться в спортивный клуб, зайдите на наш веб-сайт [URL][DOMAIN_NA…"
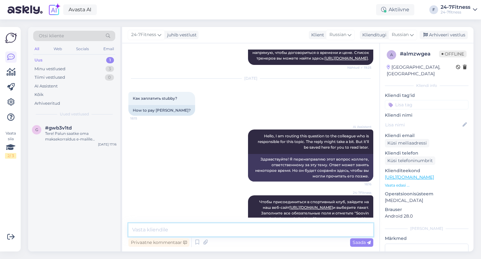
scroll to position [0, 0]
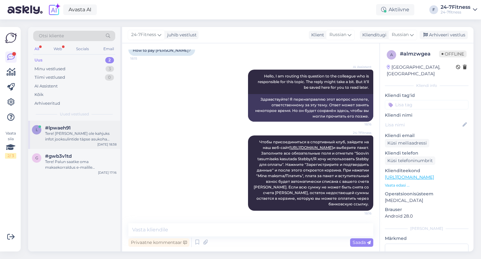
click at [59, 129] on span "#lpwaeh91" at bounding box center [58, 128] width 26 height 6
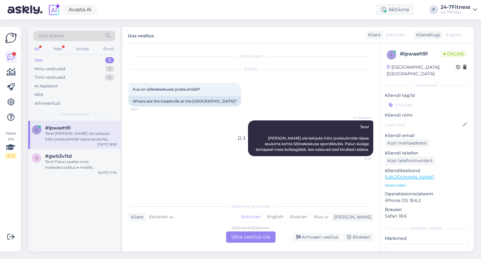
click at [301, 143] on span "Tere! [PERSON_NAME] ole kahjuks infot jooksulintide täpse asukoha kohta Sõbrake…" at bounding box center [313, 137] width 114 height 27
click at [253, 241] on div "Estonian to Estonian Võta vestlus üle" at bounding box center [250, 236] width 49 height 11
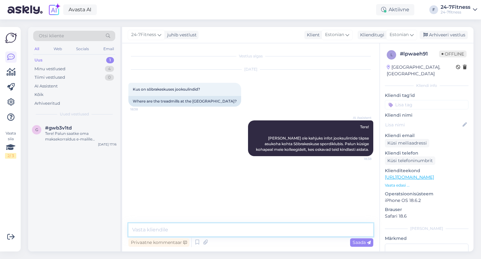
click at [168, 235] on textarea at bounding box center [250, 229] width 245 height 13
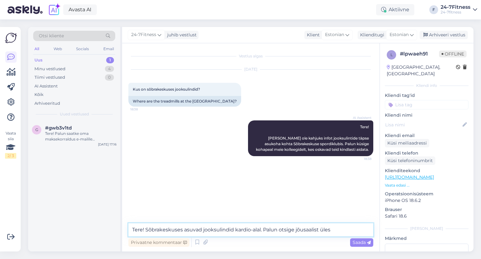
drag, startPoint x: 262, startPoint y: 228, endPoint x: 337, endPoint y: 231, distance: 74.6
click at [337, 231] on textarea "Tere! Sõbrakeskuses asuvad jooksulindid kardio-alal. Palun otsige jõusaalist ül…" at bounding box center [250, 229] width 245 height 13
paste textarea "6 Technogym jooksurada, 1 Technogym SkillRUN jooksurada,"
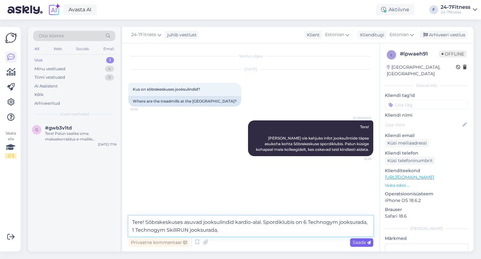
type textarea "Tere! Sõbrakeskuses asuvad jooksulindid kardio-alal. Spordiklubis on 6 Technogy…"
click at [361, 241] on span "Saada" at bounding box center [362, 242] width 18 height 6
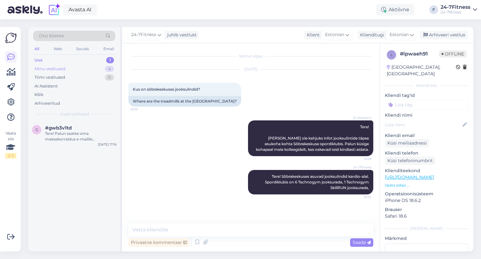
click at [64, 67] on div "Minu vestlused" at bounding box center [49, 69] width 31 height 6
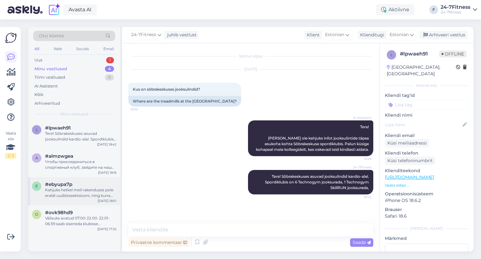
click at [85, 178] on div "e #ebyupa7p Kahjuks hetkel meil rakenduses pole eraldi uudistesektsiooni, ning …" at bounding box center [74, 191] width 92 height 28
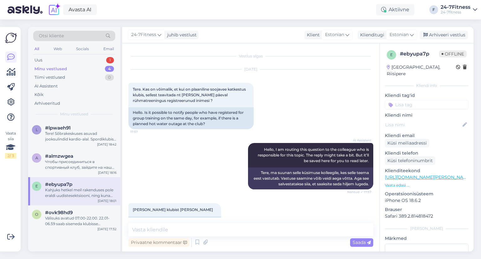
scroll to position [169, 0]
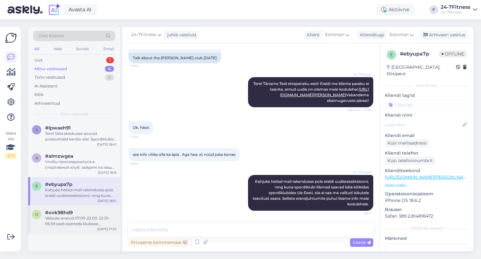
click at [74, 207] on div "o #ovk98hd9 Välisuks avatud 07.00-22.00. 22.01-06.59 saab siseneda klubisse lii…" at bounding box center [74, 219] width 92 height 28
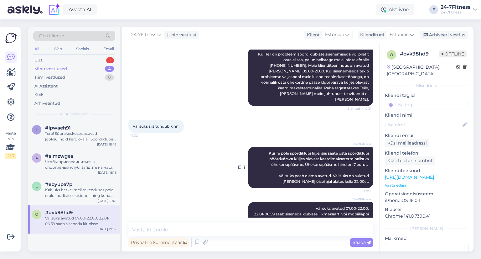
scroll to position [204, 0]
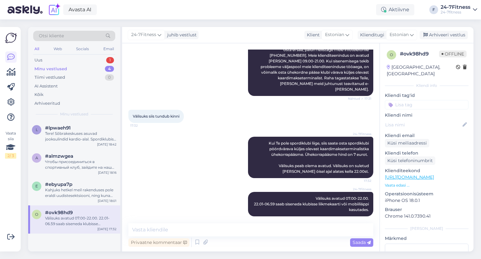
click at [443, 30] on div "24-7Fitness juhib vestlust Klient Estonian Klienditugi Estonian Arhiveeri vestl…" at bounding box center [297, 35] width 351 height 16
click at [444, 36] on div "Arhiveeri vestlus" at bounding box center [444, 35] width 48 height 8
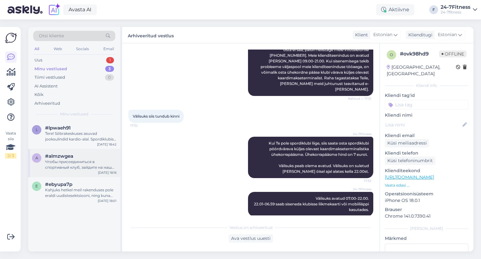
click at [74, 176] on div "a #almzwgea Чтобы присоединиться в спортивный клуб, зайдите на наш веб-сайт [UR…" at bounding box center [74, 163] width 92 height 28
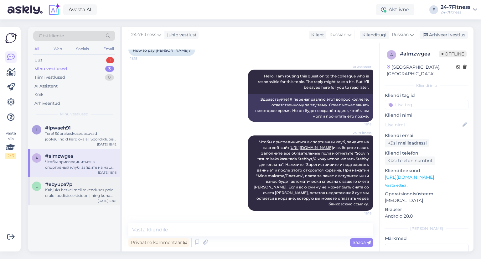
click at [70, 190] on div "Kahjuks hetkel meil rakenduses pole eraldi uudistesektsiooni, ning kuna spordik…" at bounding box center [80, 192] width 71 height 11
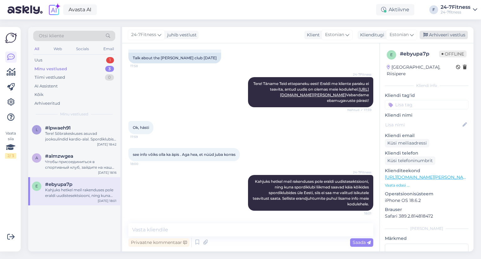
click at [459, 31] on div "Arhiveeri vestlus" at bounding box center [444, 35] width 48 height 8
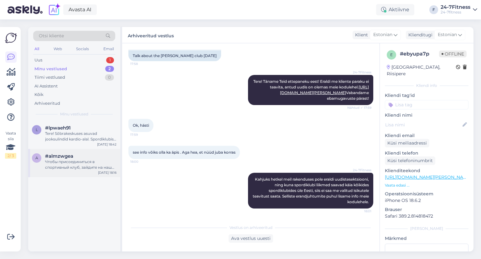
click at [46, 153] on span "#almzwgea" at bounding box center [59, 156] width 28 height 6
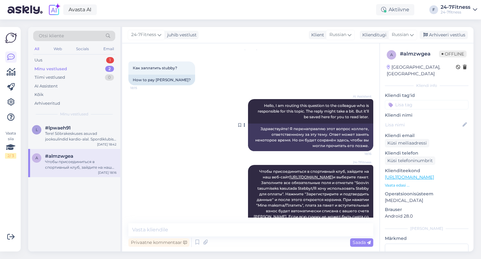
scroll to position [221, 0]
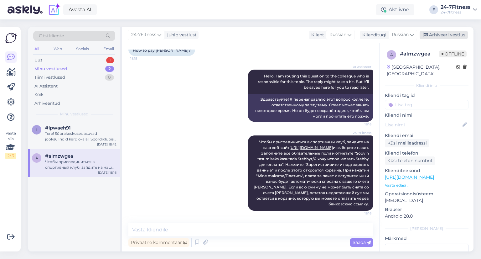
click at [442, 34] on div "Arhiveeri vestlus" at bounding box center [444, 35] width 48 height 8
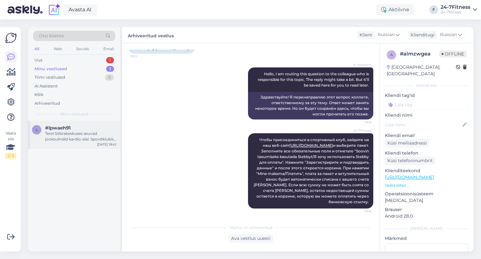
click at [50, 131] on div "Tere! Sõbrakeskuses asuvad jooksulindid kardio-alal. Spordiklubis on 6 Technogy…" at bounding box center [80, 136] width 71 height 11
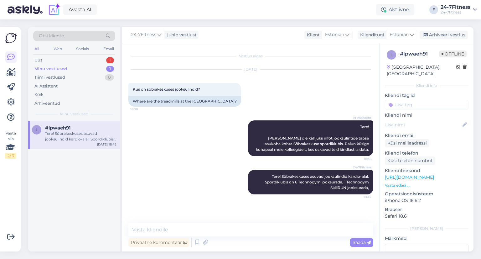
click at [435, 43] on div "l # lpwaeh91 Offline [GEOGRAPHIC_DATA], [GEOGRAPHIC_DATA] Kliendi info Kliendi …" at bounding box center [427, 176] width 94 height 266
click at [440, 35] on div "Arhiveeri vestlus" at bounding box center [444, 35] width 48 height 8
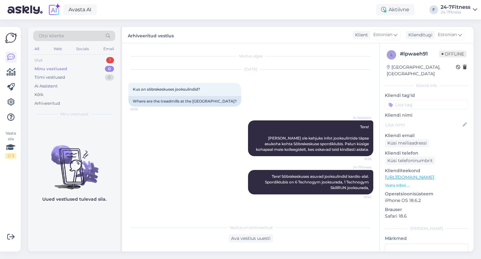
click at [80, 58] on div "Uus 1" at bounding box center [74, 60] width 82 height 9
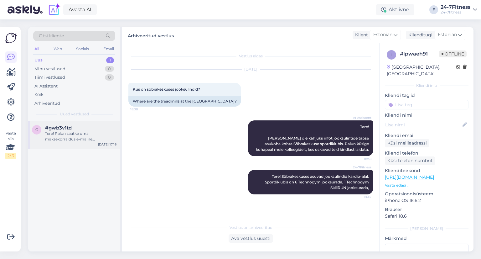
click at [68, 136] on div "Tere! Palun saatke oma maksekorraldus e-mailile [EMAIL_ADDRESS][DOMAIN_NAME], e…" at bounding box center [80, 136] width 71 height 11
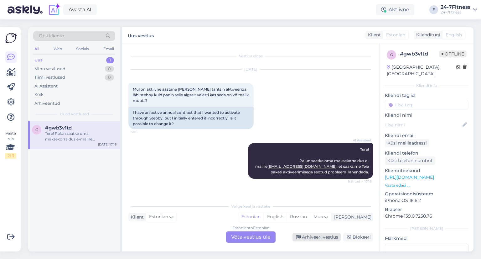
click at [303, 239] on div "Arhiveeri vestlus" at bounding box center [317, 237] width 48 height 8
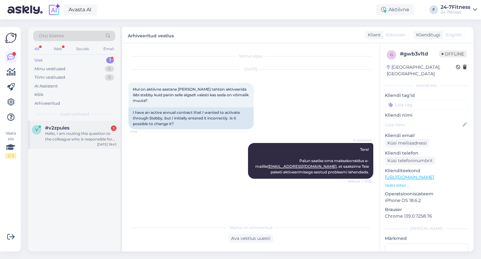
click at [69, 146] on div "v #v2zpules 1 Hello, I am routing this question to the colleague who is respons…" at bounding box center [74, 135] width 92 height 28
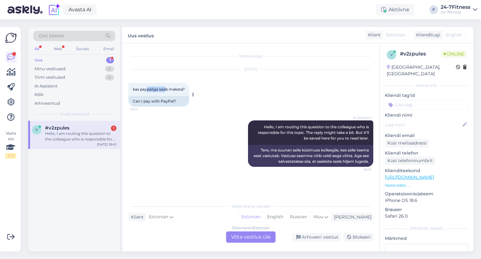
drag, startPoint x: 148, startPoint y: 87, endPoint x: 167, endPoint y: 89, distance: 19.5
click at [167, 89] on span "kas paypaliga saab maksta?" at bounding box center [159, 89] width 52 height 5
click at [264, 240] on div "Estonian to Estonian Võta vestlus üle" at bounding box center [250, 236] width 49 height 11
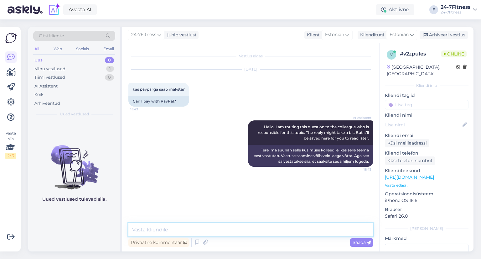
click at [202, 231] on textarea at bounding box center [250, 229] width 245 height 13
type textarea "H"
drag, startPoint x: 190, startPoint y: 230, endPoint x: 75, endPoint y: 230, distance: 114.9
click at [88, 230] on div "Otsi kliente All Web Socials Email Uus 0 Minu vestlused 1 Tiimi vestlused 0 AI …" at bounding box center [250, 139] width 445 height 224
type textarea "H"
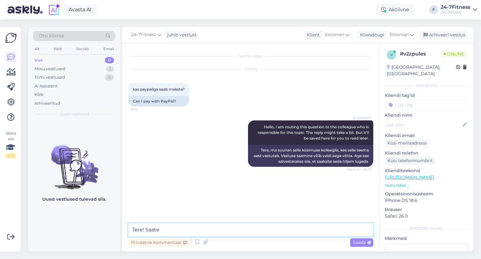
drag, startPoint x: 167, startPoint y: 225, endPoint x: 147, endPoint y: 228, distance: 20.1
click at [147, 228] on textarea "Tere! Saate" at bounding box center [250, 229] width 245 height 13
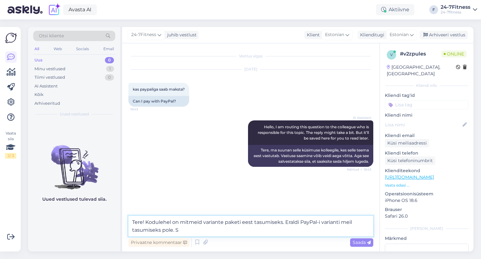
type textarea "Tere! Kodulehel on mitmeid variante paketi eest tasumiseks. Eraldi PayPal-i var…"
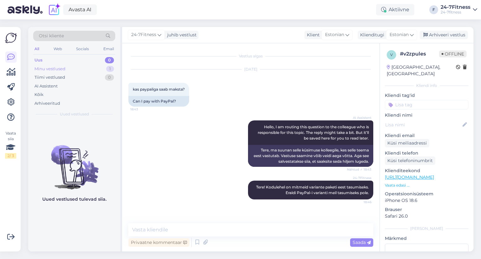
click at [64, 66] on div "Minu vestlused" at bounding box center [49, 69] width 31 height 6
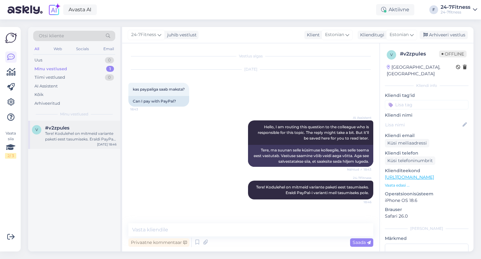
click at [79, 123] on div "v #v2zpules Tere! Kodulehel on mitmeid variante paketi eest tasumiseks. Eraldi …" at bounding box center [74, 135] width 92 height 28
click at [441, 35] on div "Arhiveeri vestlus" at bounding box center [444, 35] width 48 height 8
